Goal: Task Accomplishment & Management: Manage account settings

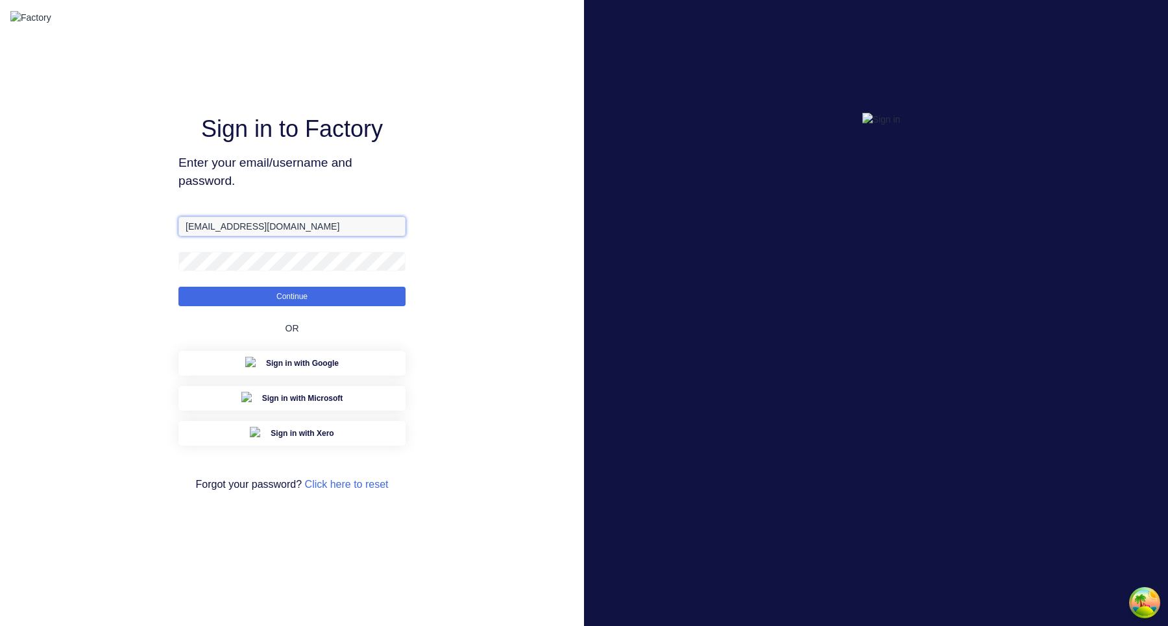
click at [211, 236] on input "aimon@factory.app" at bounding box center [291, 226] width 227 height 19
type input "aimon+1@xero.factory.app"
click at [178, 287] on button "Continue" at bounding box center [291, 296] width 227 height 19
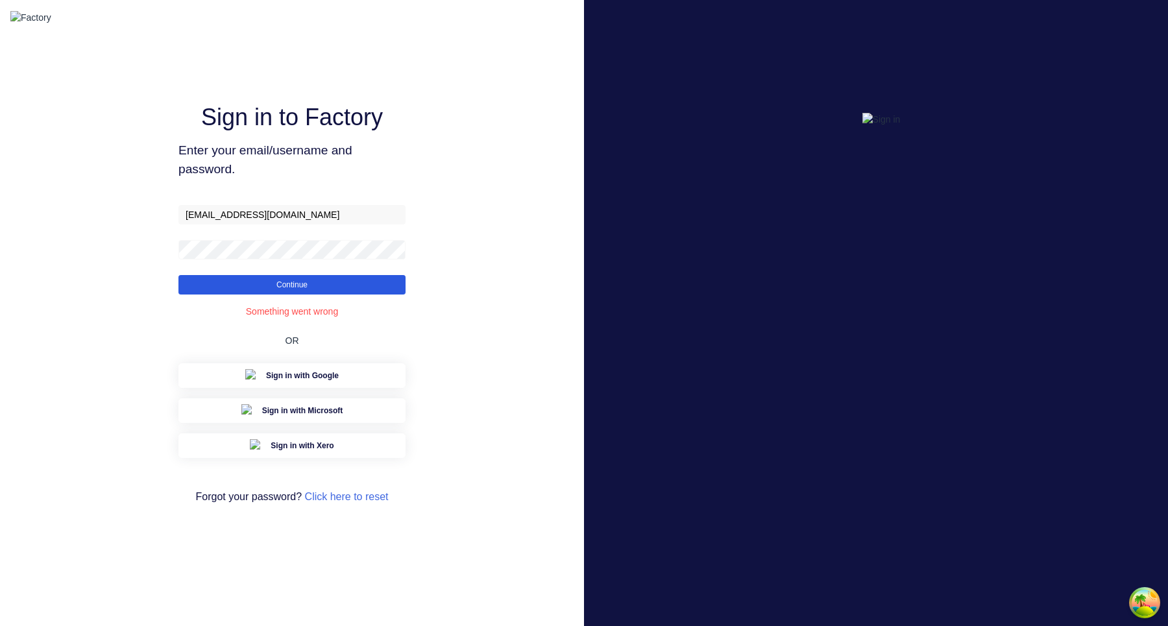
click at [350, 289] on button "Continue" at bounding box center [291, 284] width 227 height 19
